Goal: Task Accomplishment & Management: Use online tool/utility

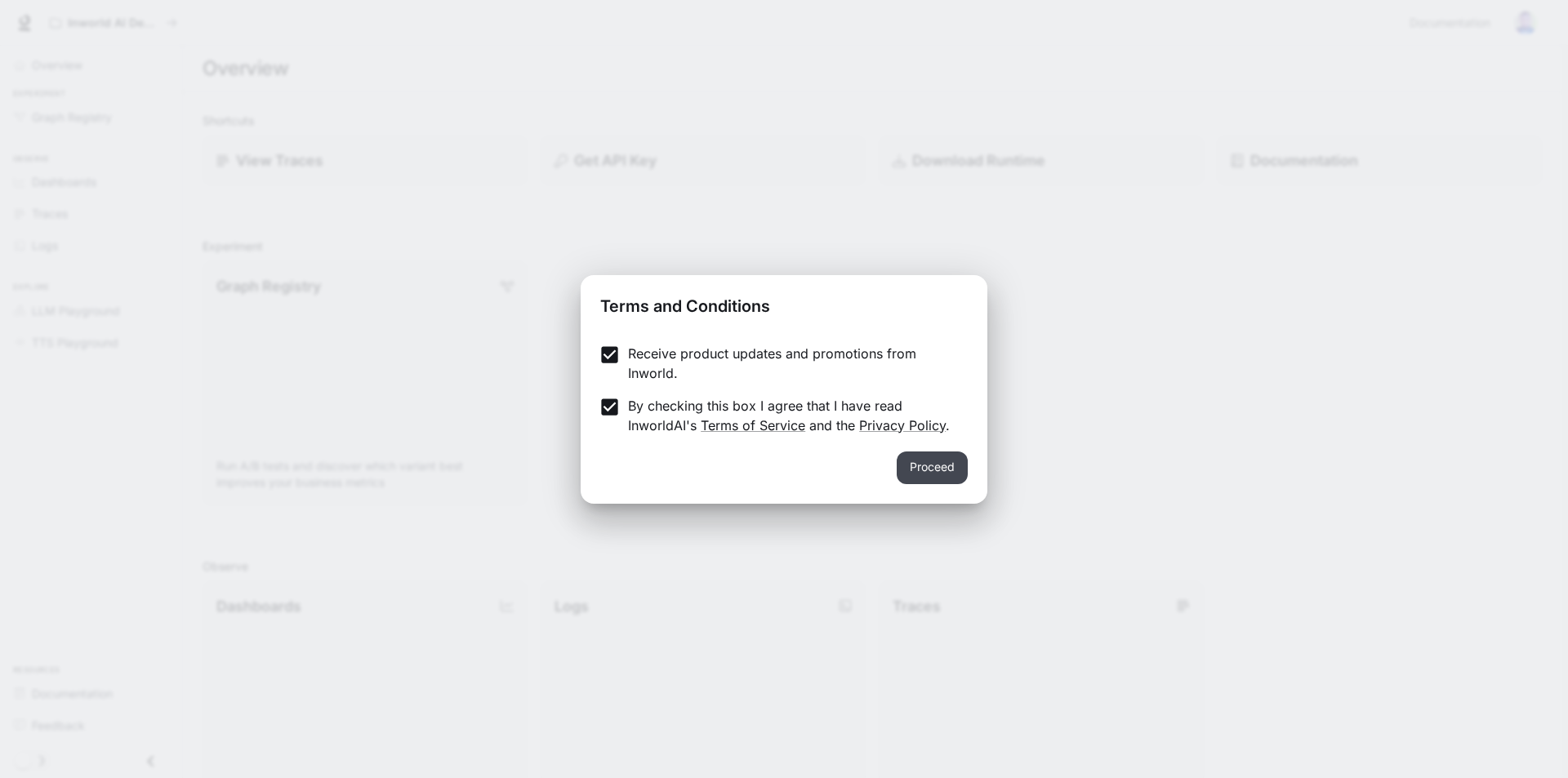
click at [932, 460] on button "Proceed" at bounding box center [932, 467] width 71 height 32
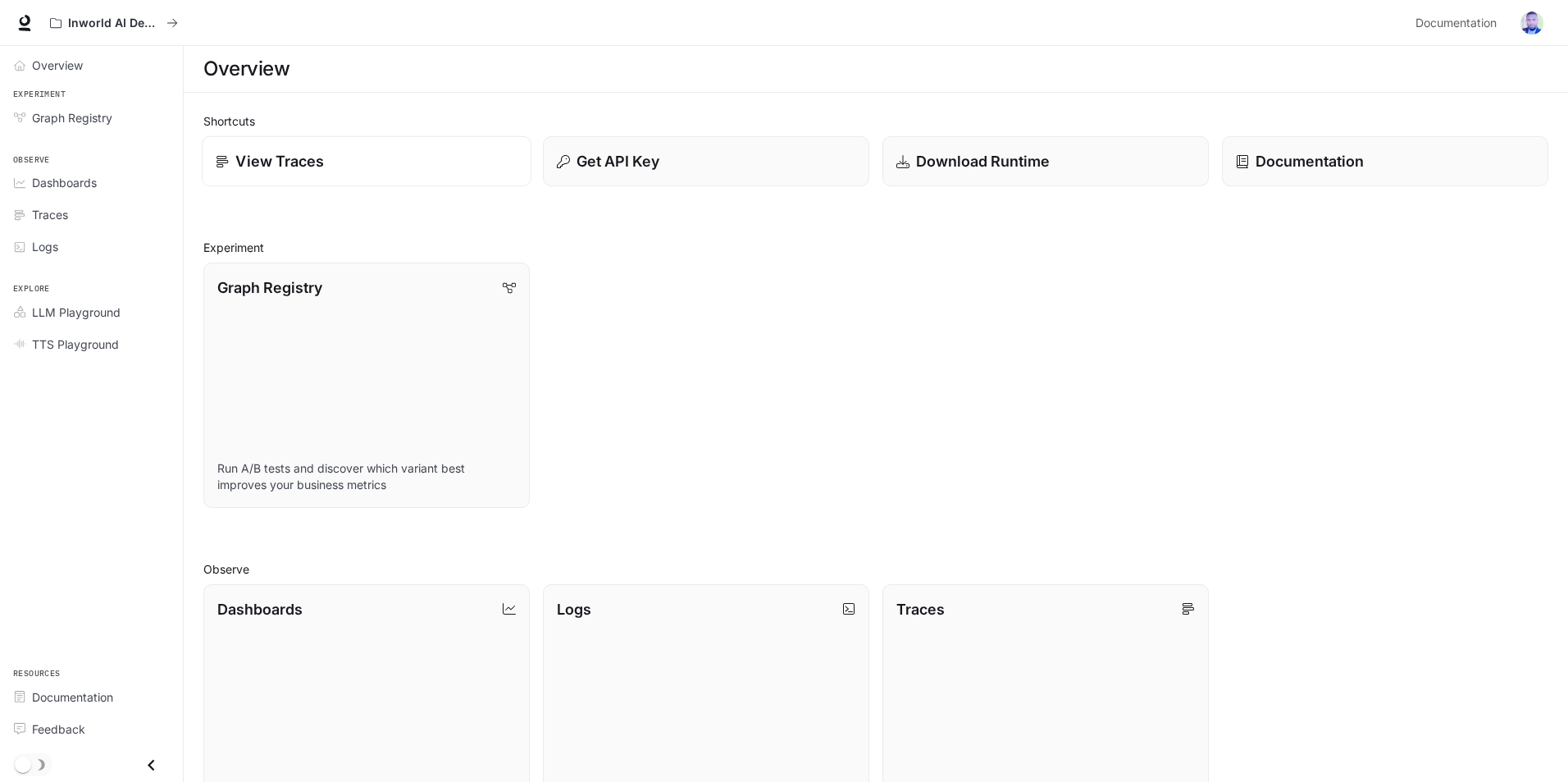
click at [310, 169] on p "View Traces" at bounding box center [280, 161] width 89 height 22
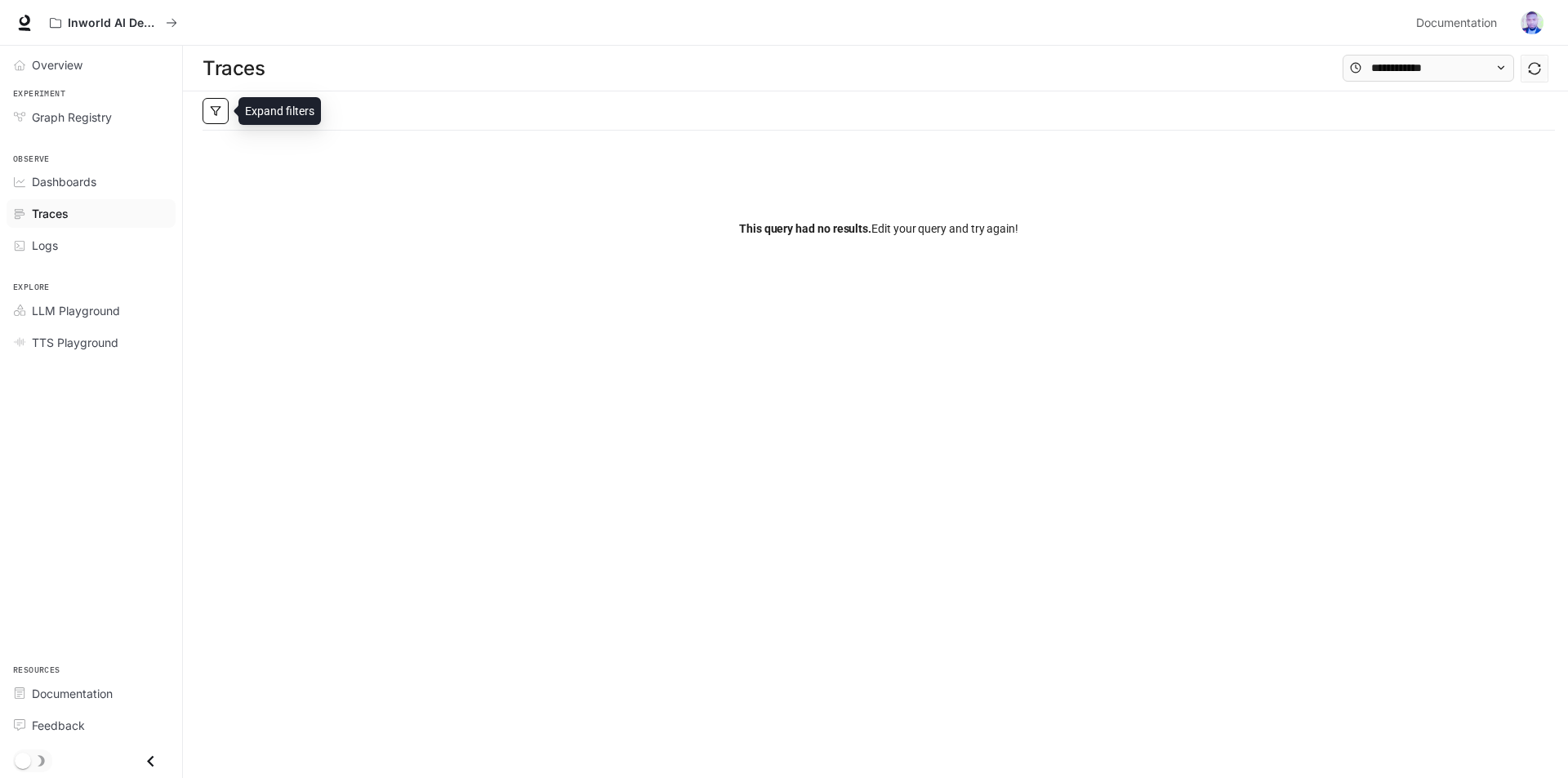
click at [214, 109] on polygon "button" at bounding box center [215, 110] width 10 height 9
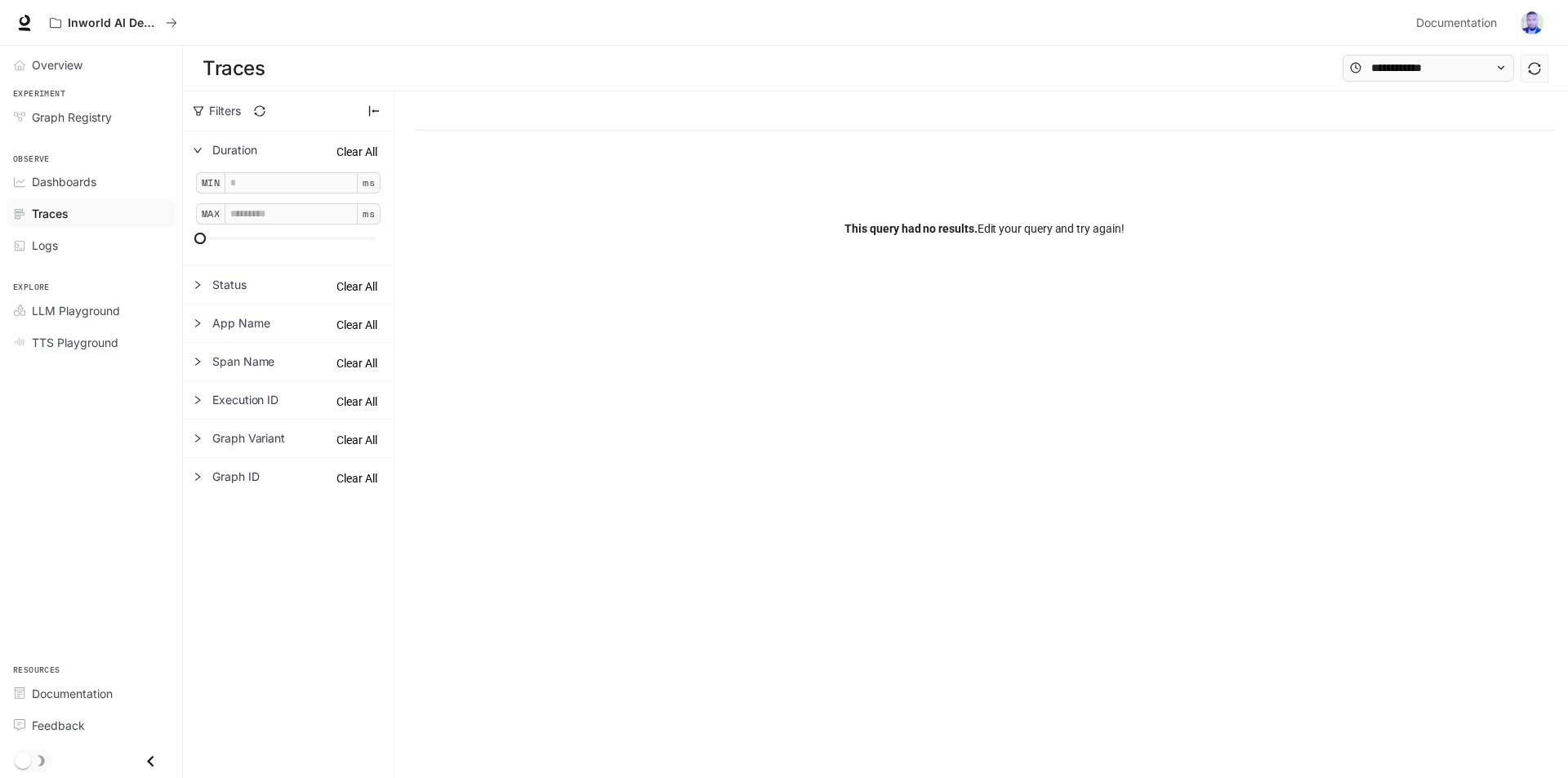
click at [498, 310] on div "This query had no results. Edit your query and try again!" at bounding box center [984, 228] width 1141 height 196
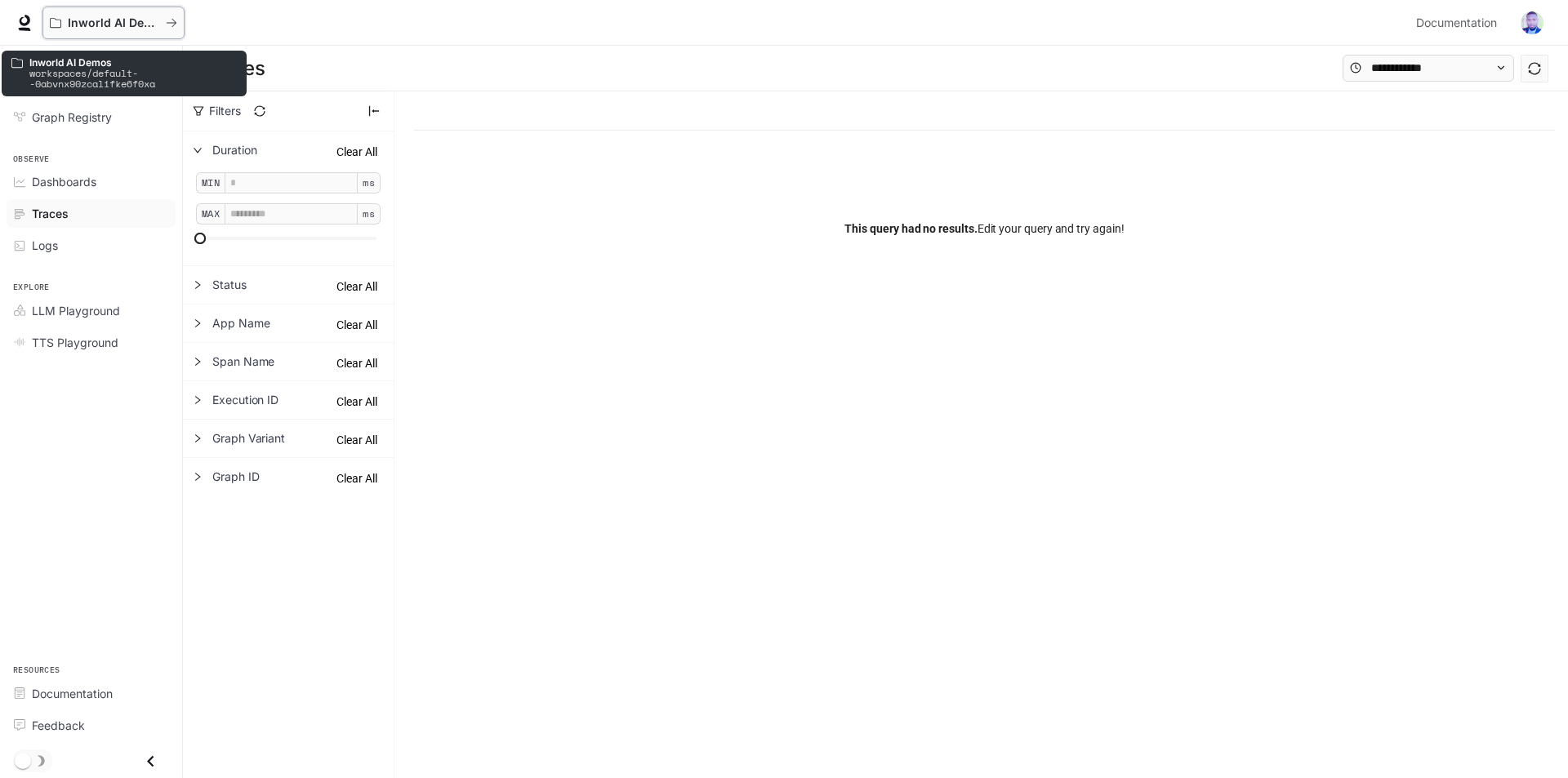
click at [171, 17] on icon "All workspaces" at bounding box center [172, 22] width 11 height 11
